Goal: Task Accomplishment & Management: Complete application form

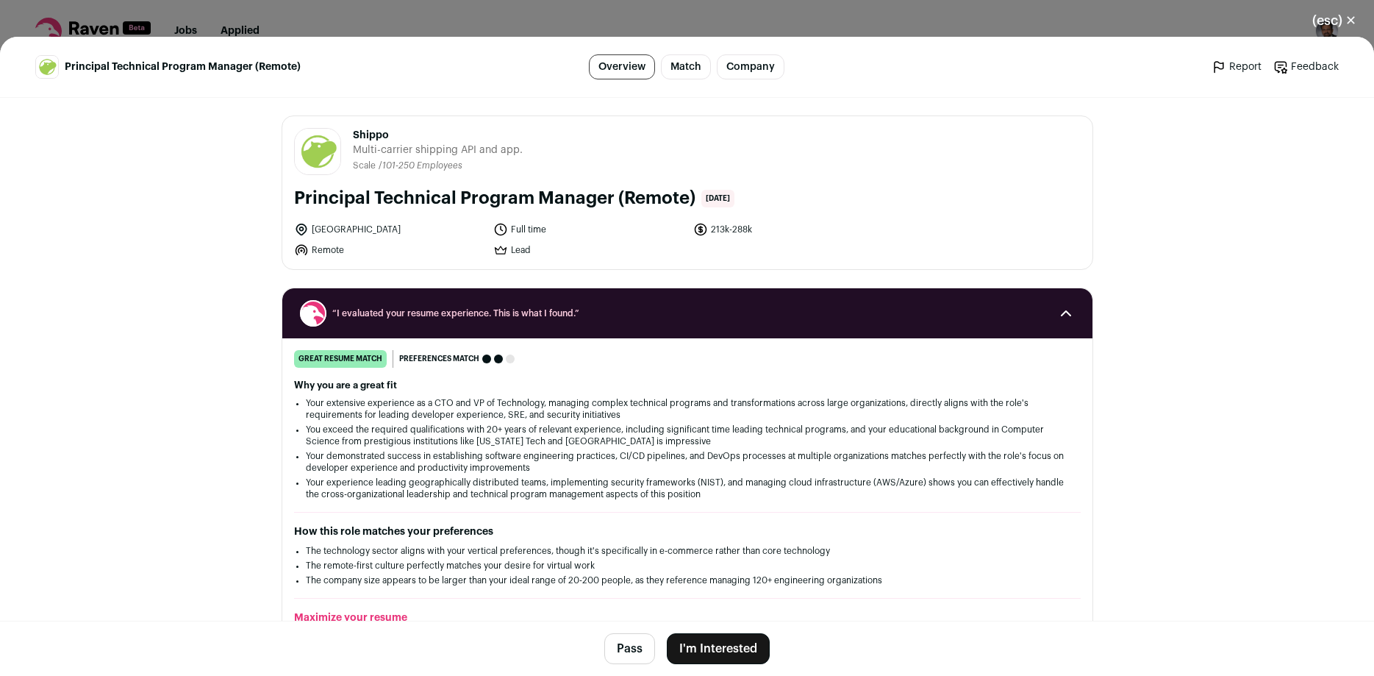
click at [734, 646] on button "I'm Interested" at bounding box center [718, 648] width 103 height 31
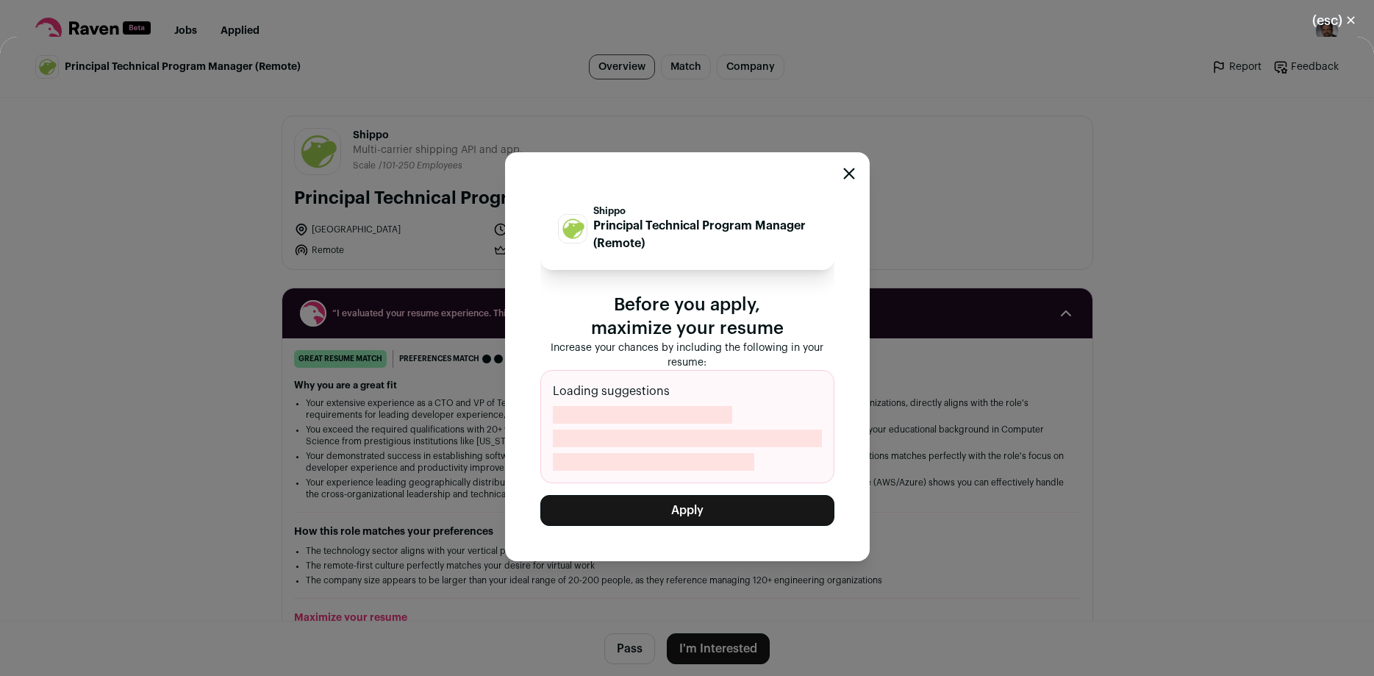
click at [692, 514] on button "Apply" at bounding box center [687, 510] width 294 height 31
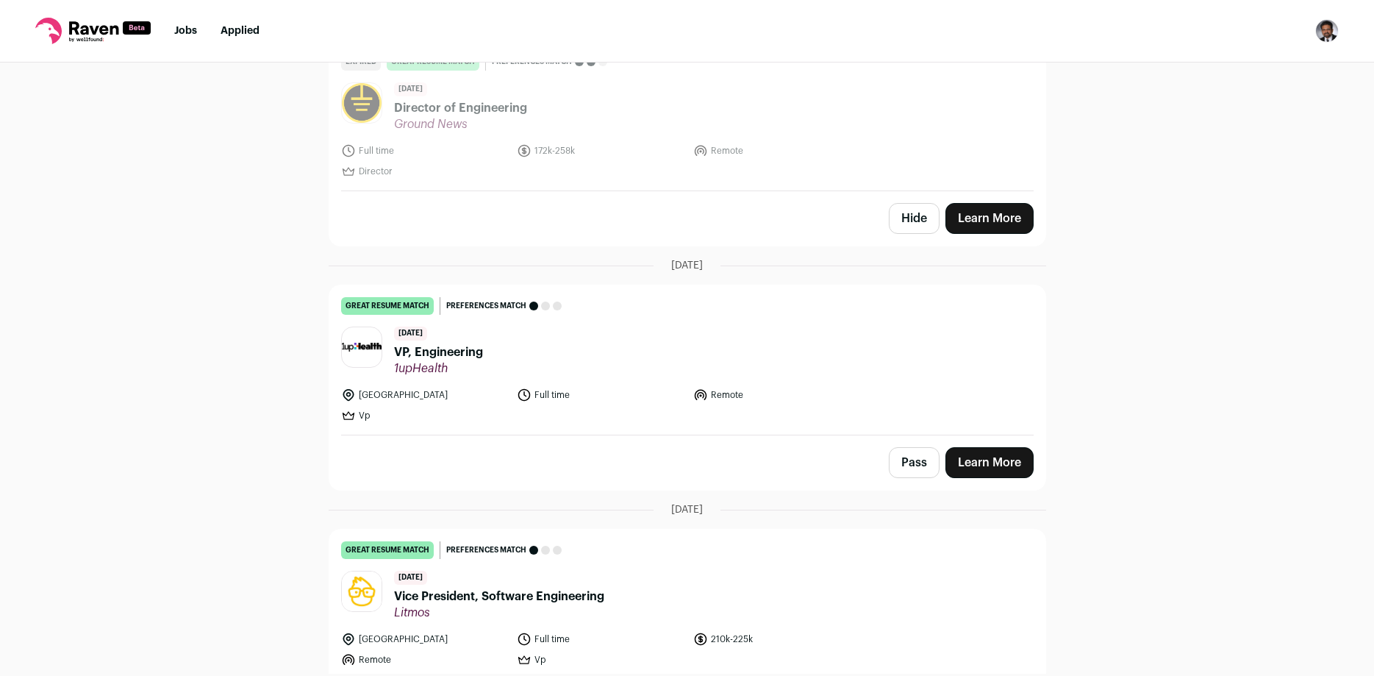
scroll to position [2135, 0]
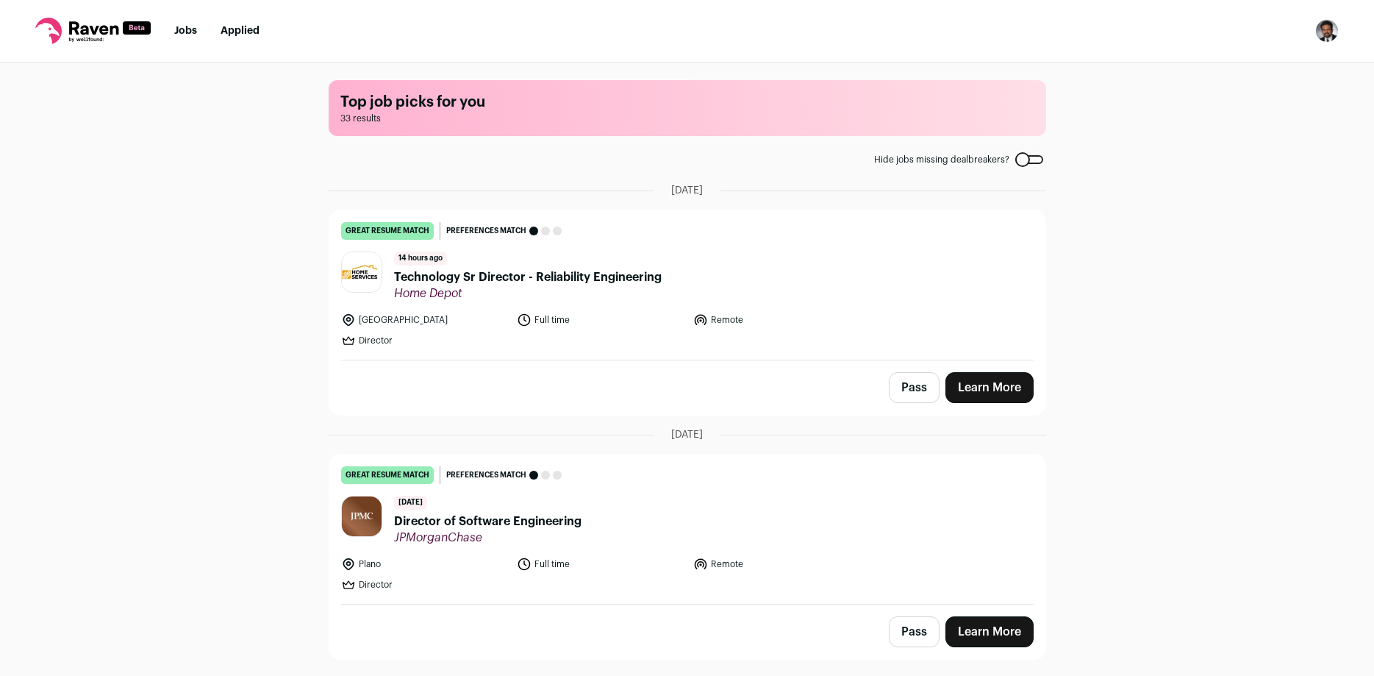
scroll to position [2135, 0]
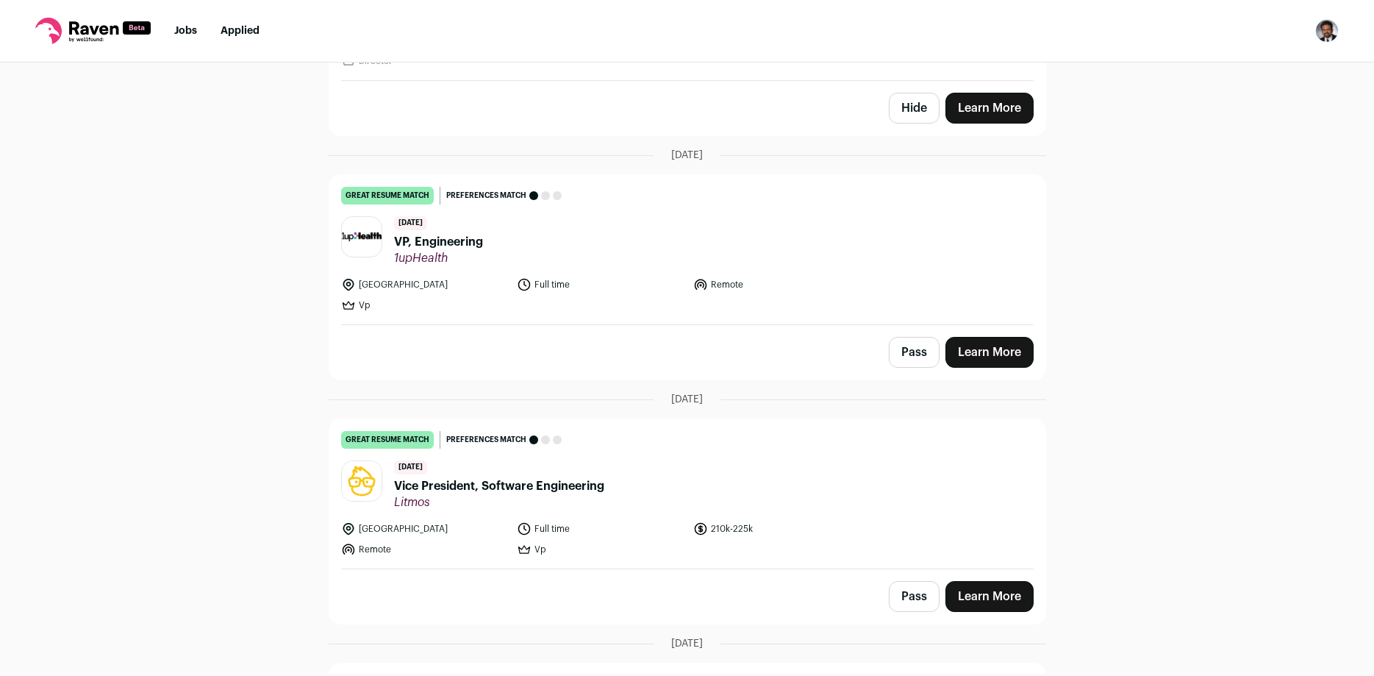
click at [1000, 345] on link "Learn More" at bounding box center [989, 352] width 88 height 31
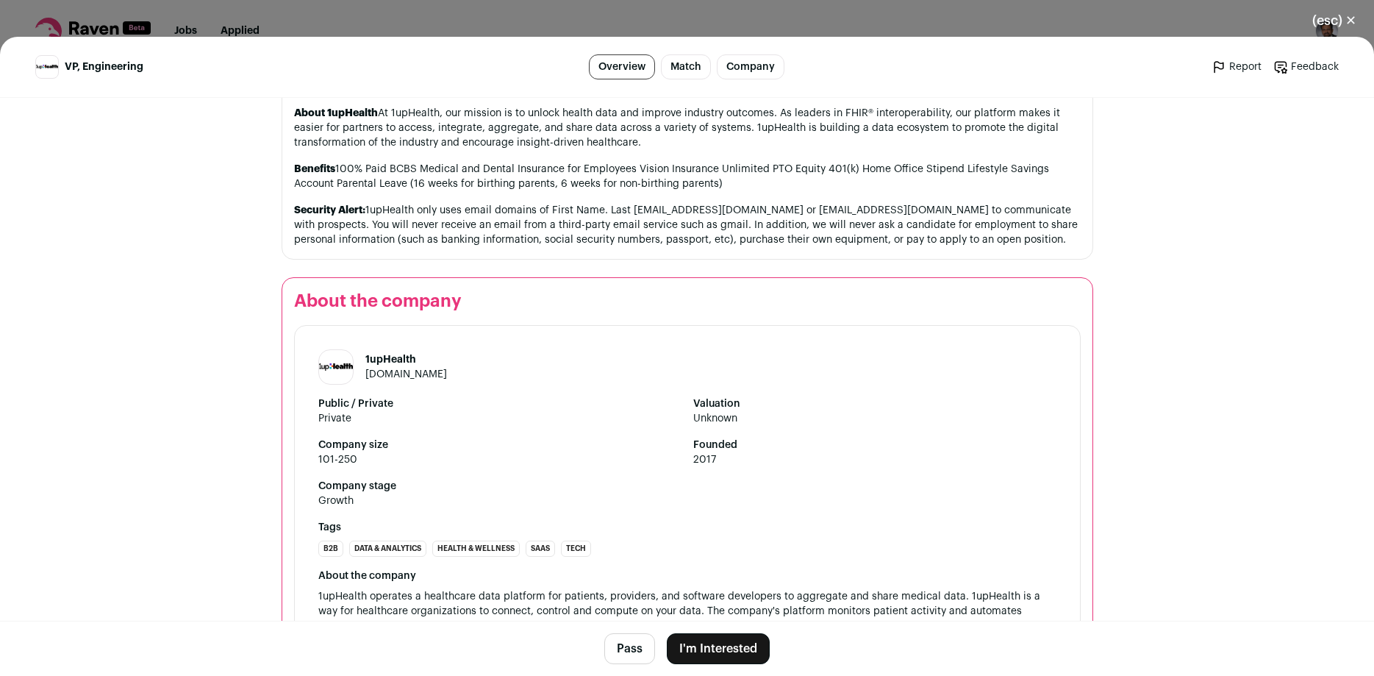
scroll to position [1747, 0]
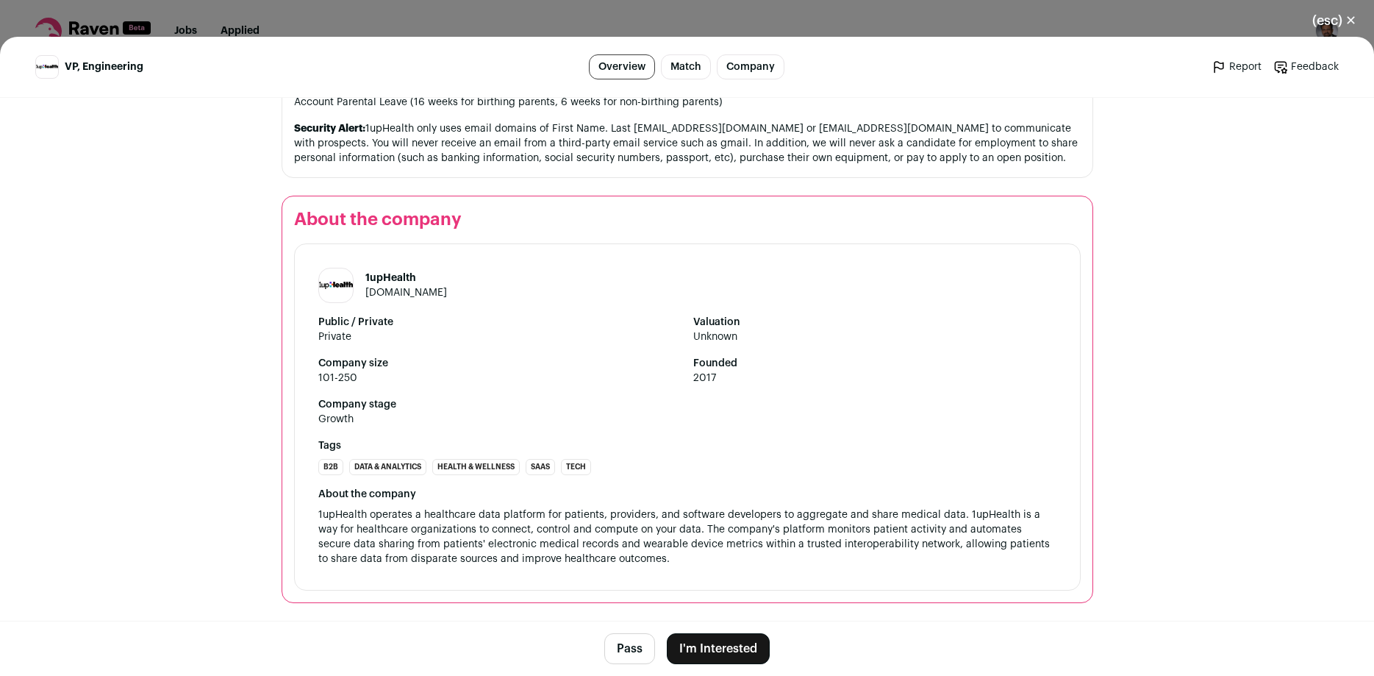
click at [728, 651] on button "I'm Interested" at bounding box center [718, 648] width 103 height 31
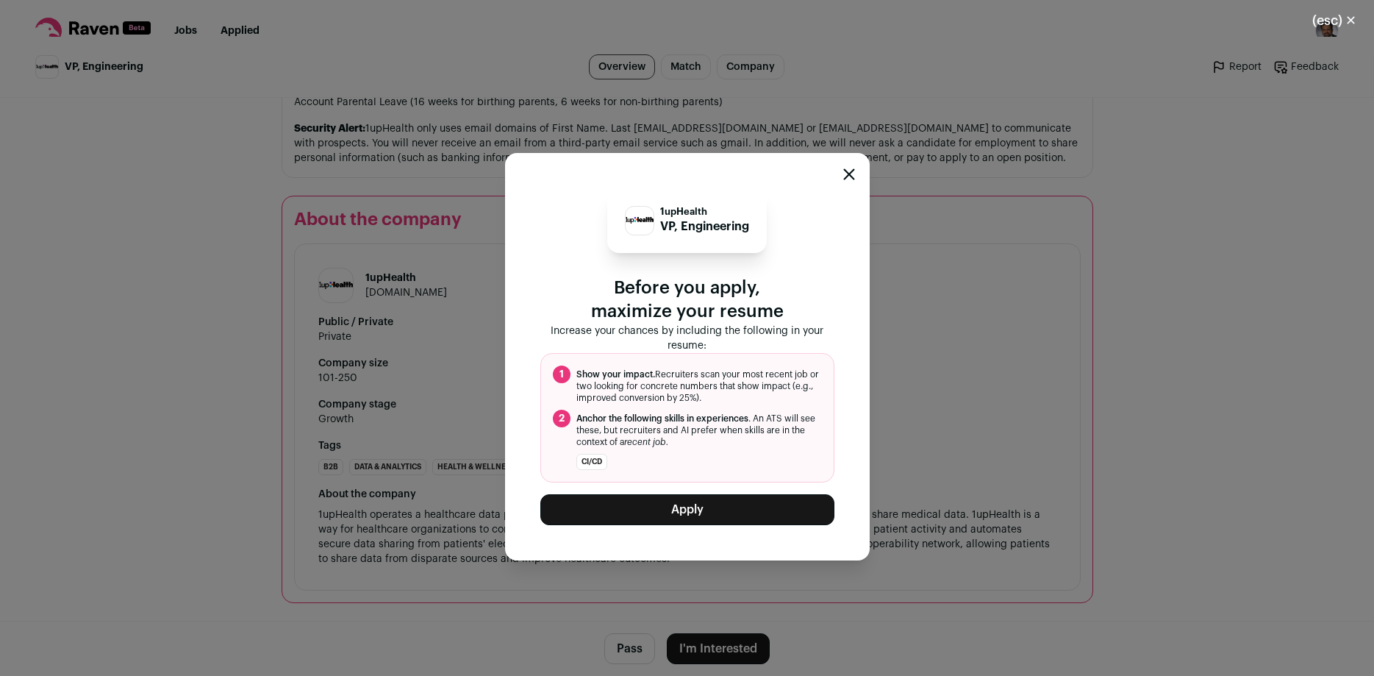
click at [701, 513] on button "Apply" at bounding box center [687, 509] width 294 height 31
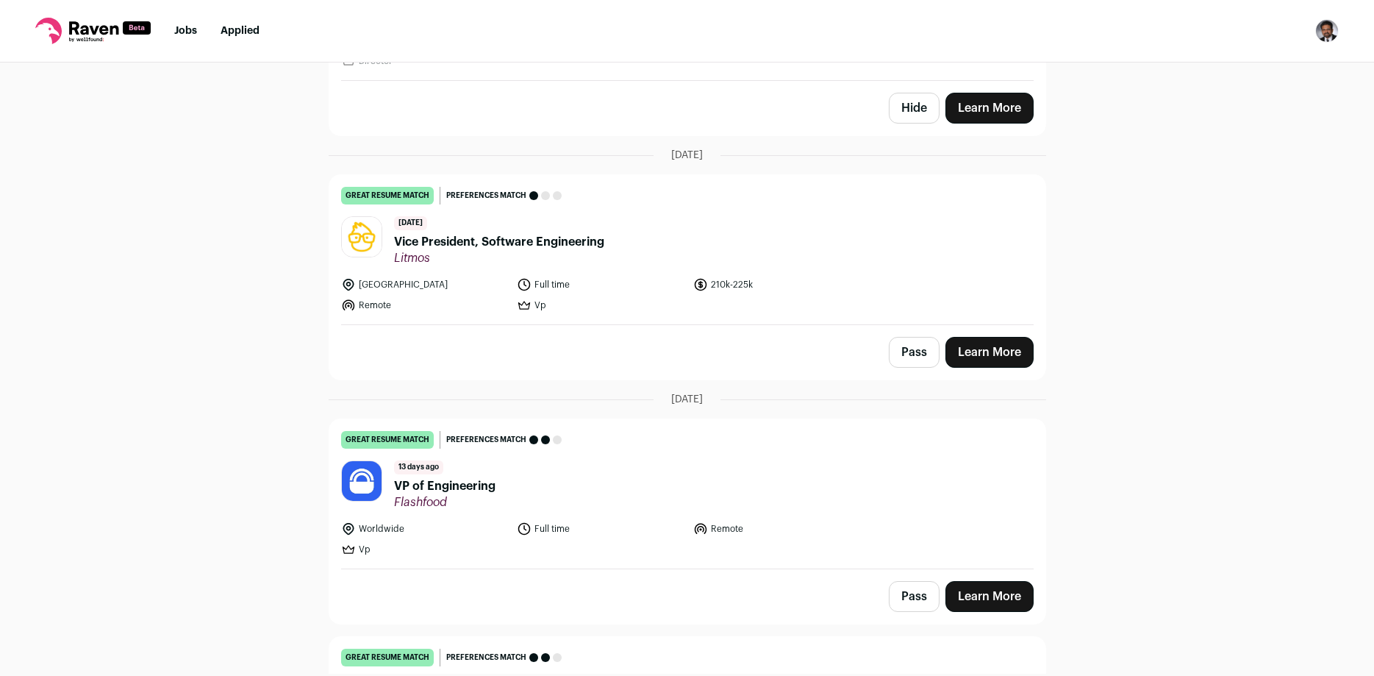
click at [984, 348] on link "Learn More" at bounding box center [989, 352] width 88 height 31
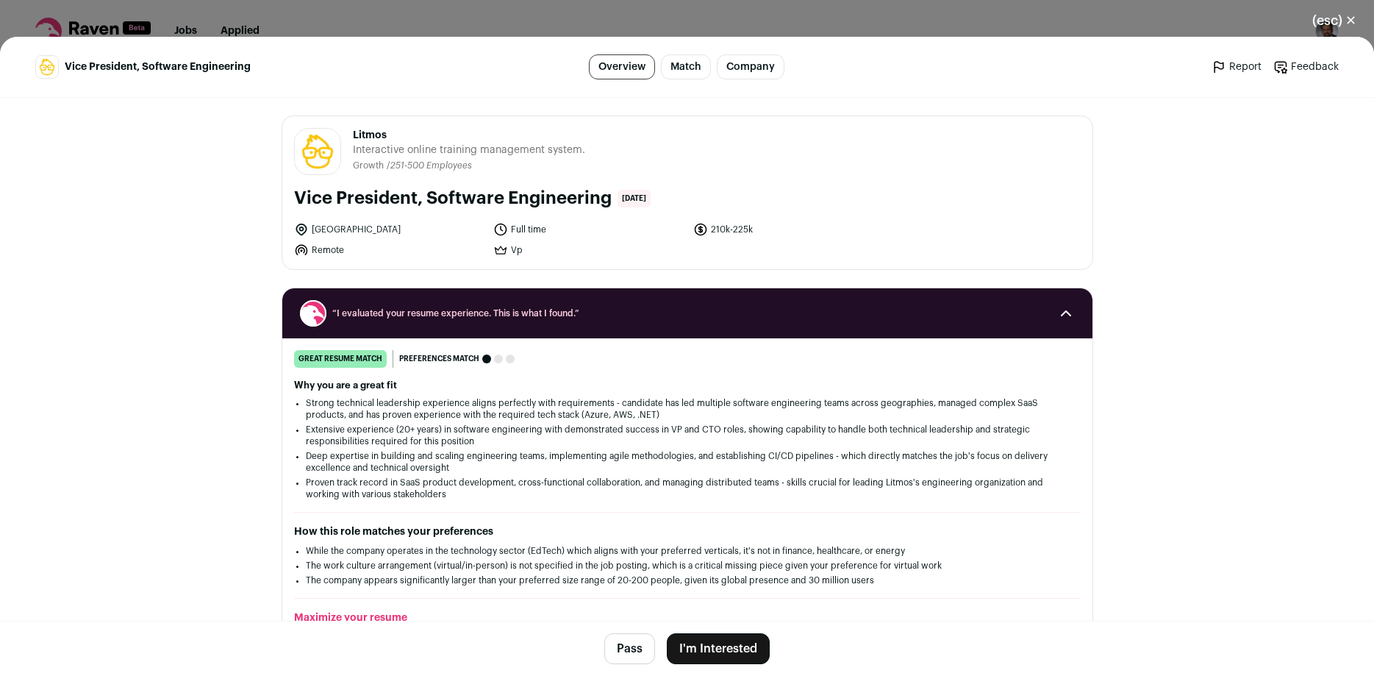
click at [731, 651] on button "I'm Interested" at bounding box center [718, 648] width 103 height 31
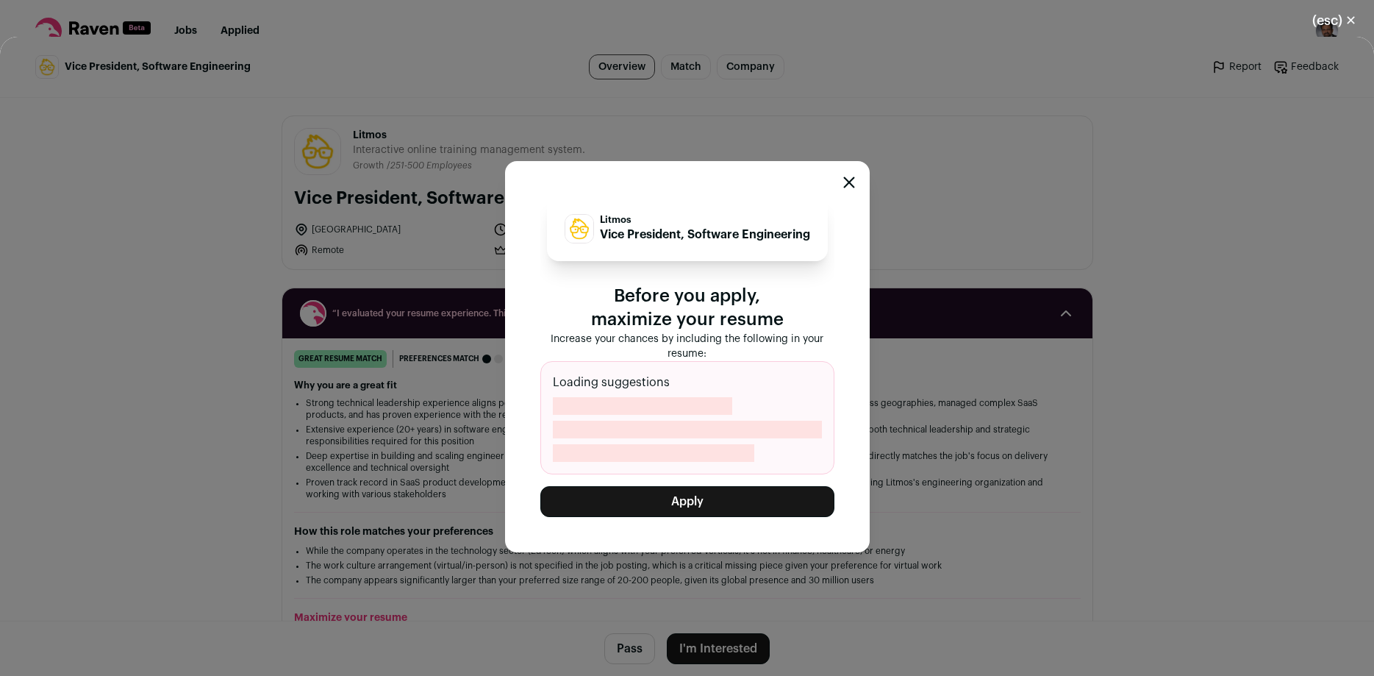
click at [721, 509] on button "Apply" at bounding box center [687, 501] width 294 height 31
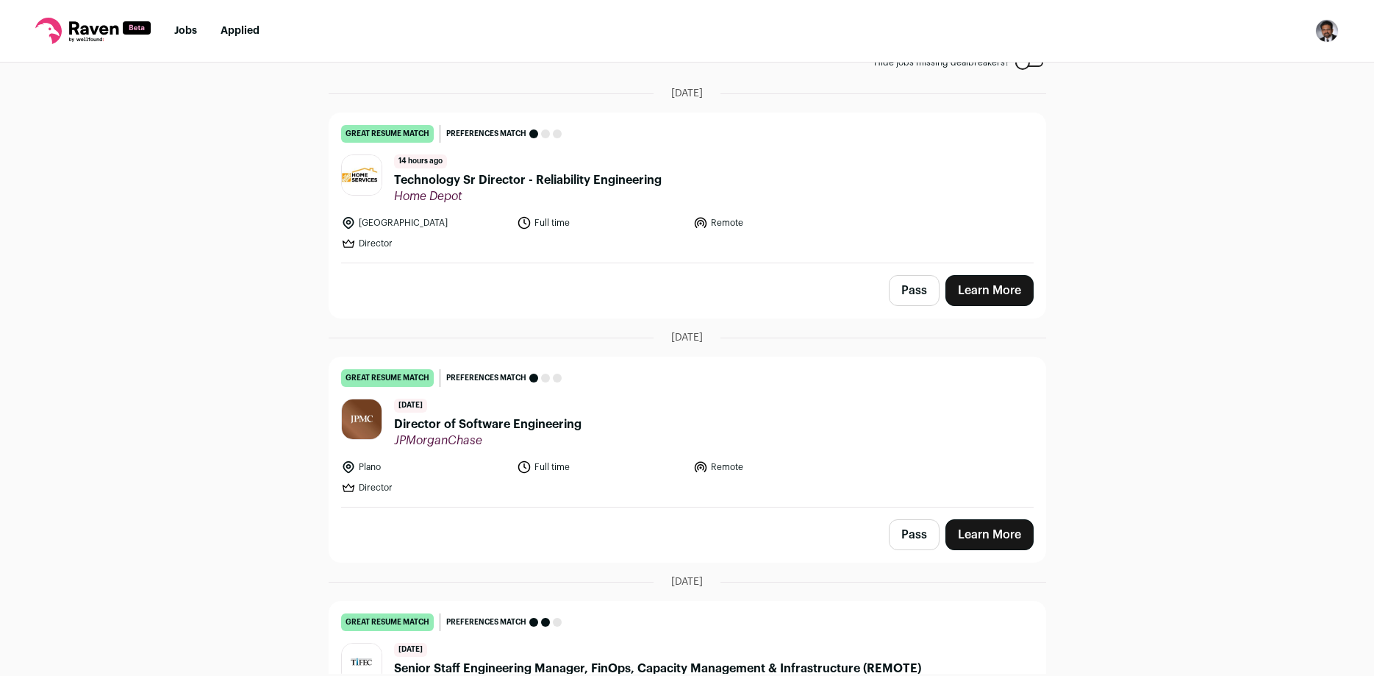
scroll to position [0, 0]
